Goal: Transaction & Acquisition: Book appointment/travel/reservation

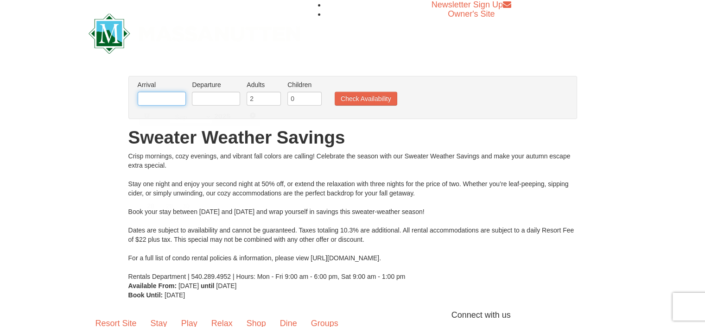
click at [176, 102] on input "text" at bounding box center [162, 99] width 48 height 14
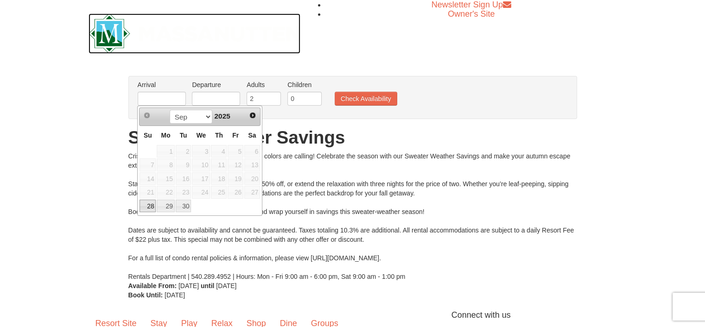
click at [191, 31] on img at bounding box center [195, 33] width 212 height 40
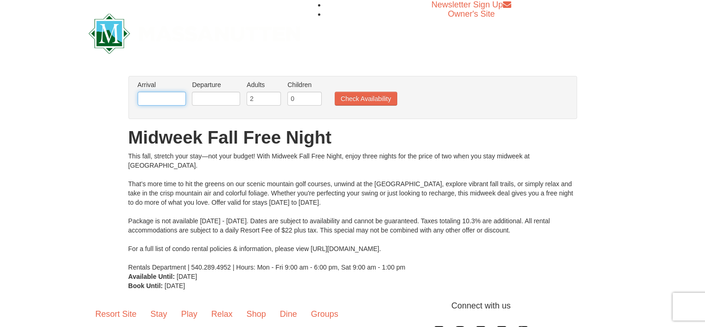
click at [176, 96] on input "text" at bounding box center [162, 99] width 48 height 14
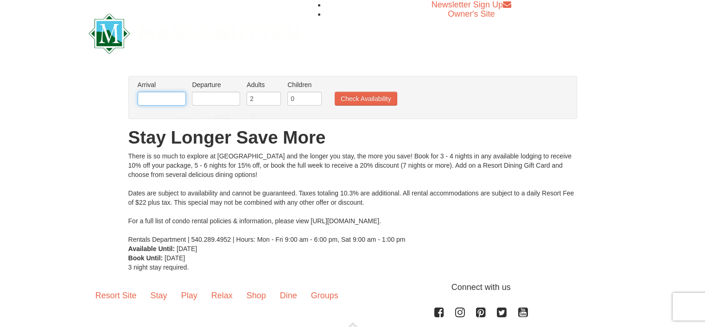
click at [174, 102] on input "text" at bounding box center [162, 99] width 48 height 14
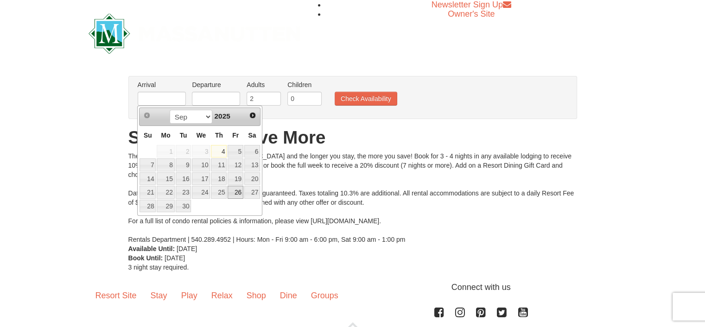
click at [238, 189] on link "26" at bounding box center [236, 192] width 16 height 13
type input "09/26/2025"
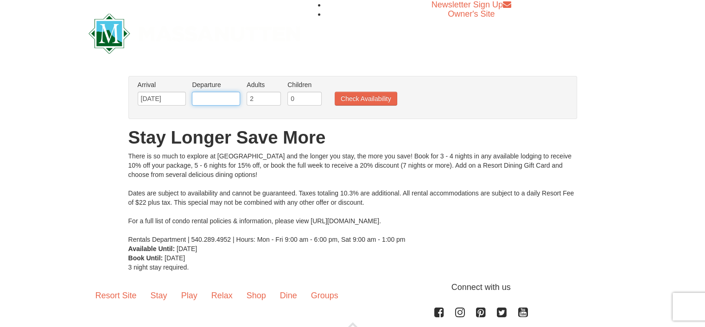
click at [233, 98] on input "text" at bounding box center [216, 99] width 48 height 14
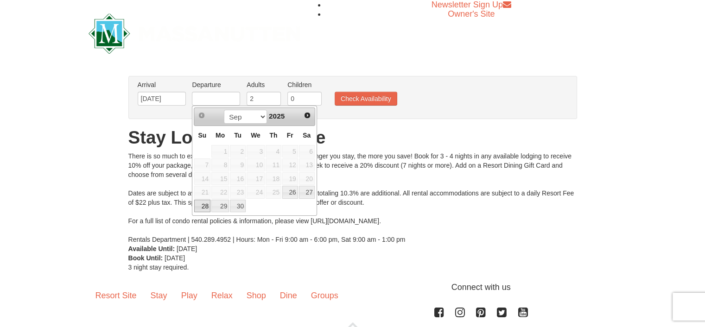
click at [204, 202] on link "28" at bounding box center [202, 206] width 16 height 13
type input "09/28/2025"
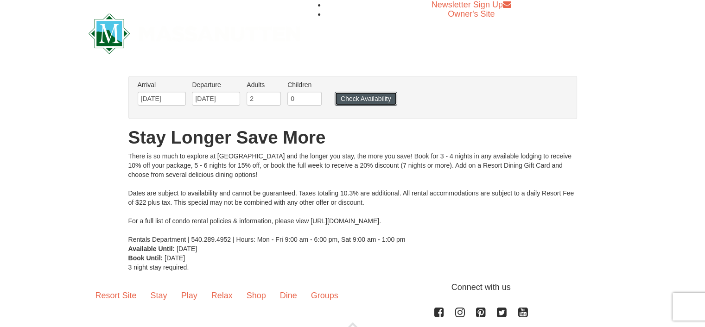
click at [348, 101] on button "Check Availability" at bounding box center [366, 99] width 63 height 14
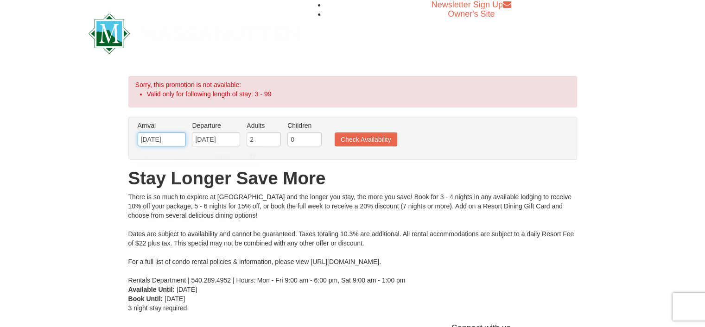
click at [162, 139] on input "09/26/2025" at bounding box center [162, 140] width 48 height 14
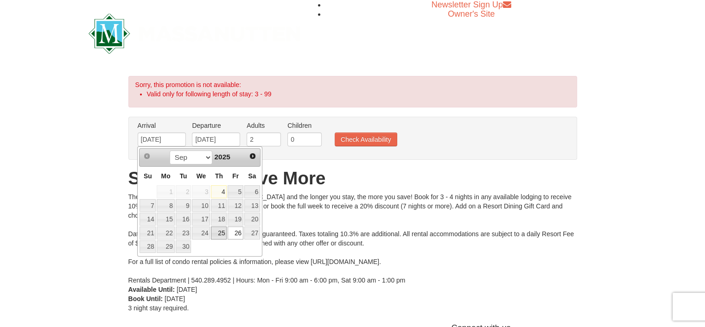
click at [220, 228] on link "25" at bounding box center [219, 233] width 16 height 13
type input "[DATE]"
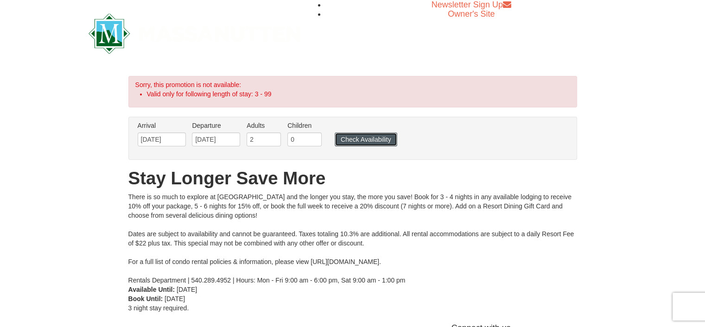
click at [362, 139] on button "Check Availability" at bounding box center [366, 140] width 63 height 14
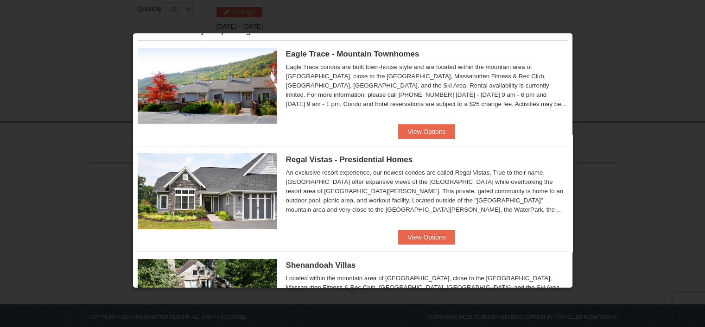
scroll to position [10, 0]
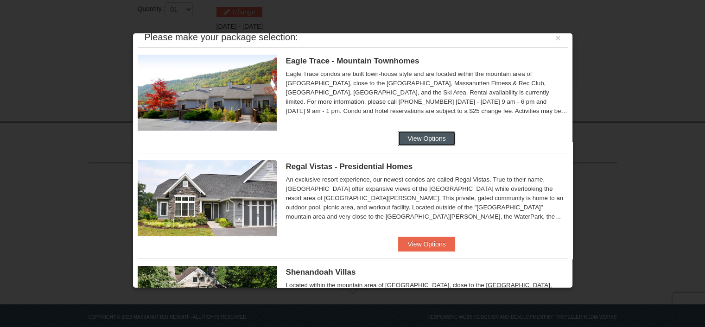
click at [421, 137] on button "View Options" at bounding box center [426, 138] width 57 height 15
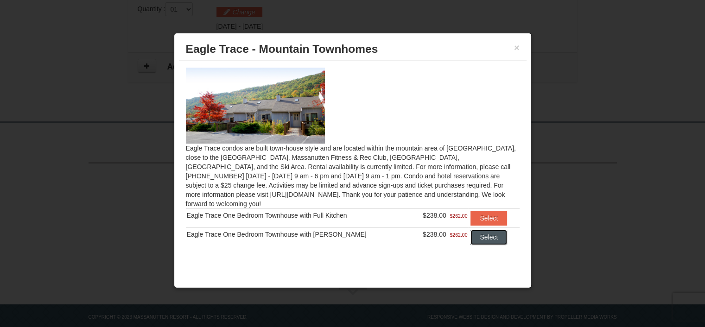
click at [478, 230] on button "Select" at bounding box center [489, 237] width 37 height 15
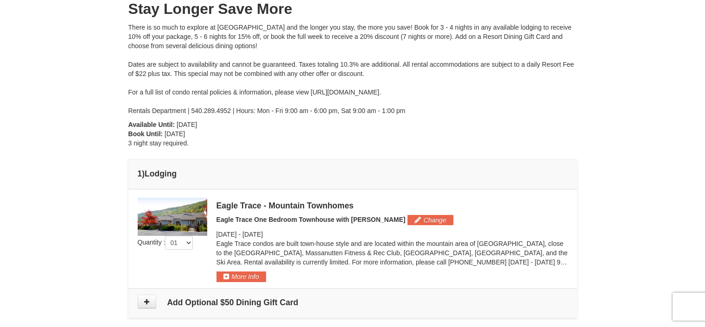
scroll to position [0, 0]
